Goal: Navigation & Orientation: Find specific page/section

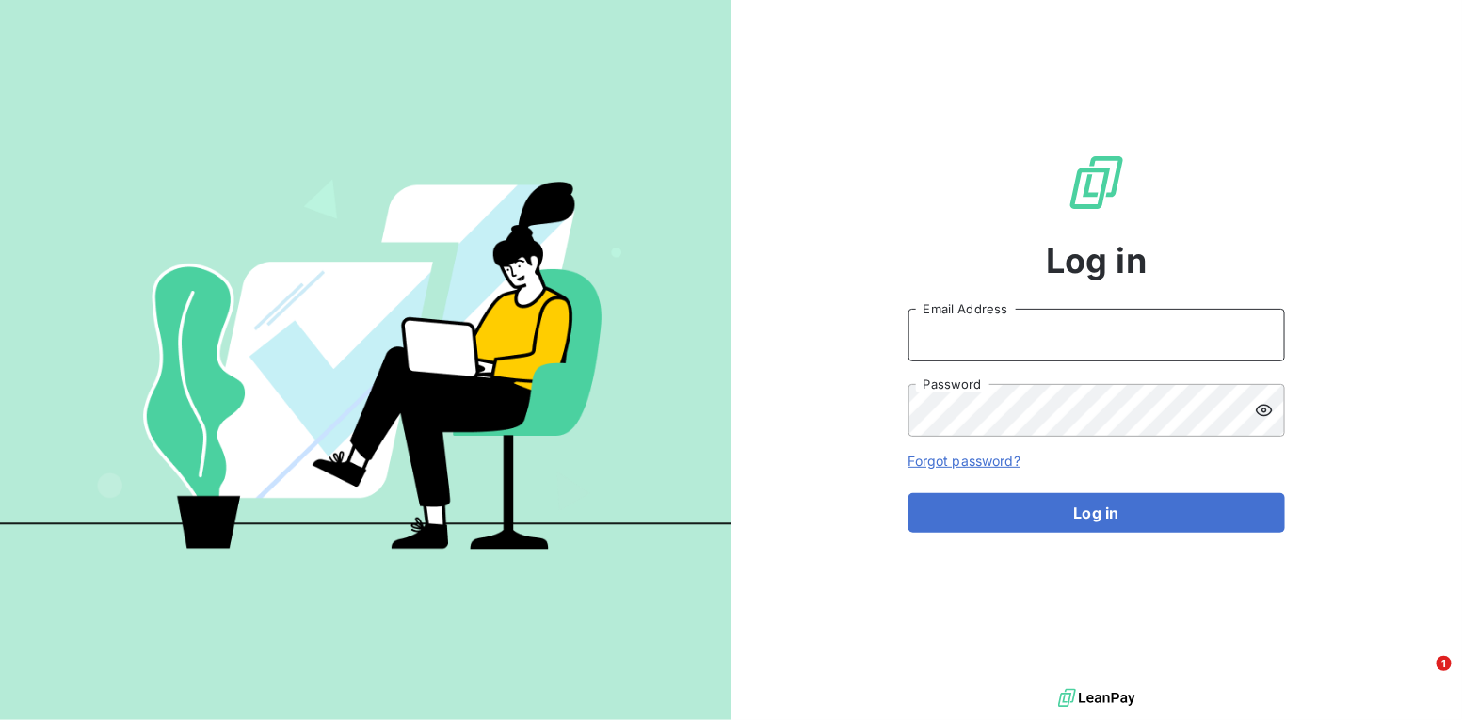
type input "[PERSON_NAME][EMAIL_ADDRESS][DOMAIN_NAME]"
